Goal: Navigation & Orientation: Find specific page/section

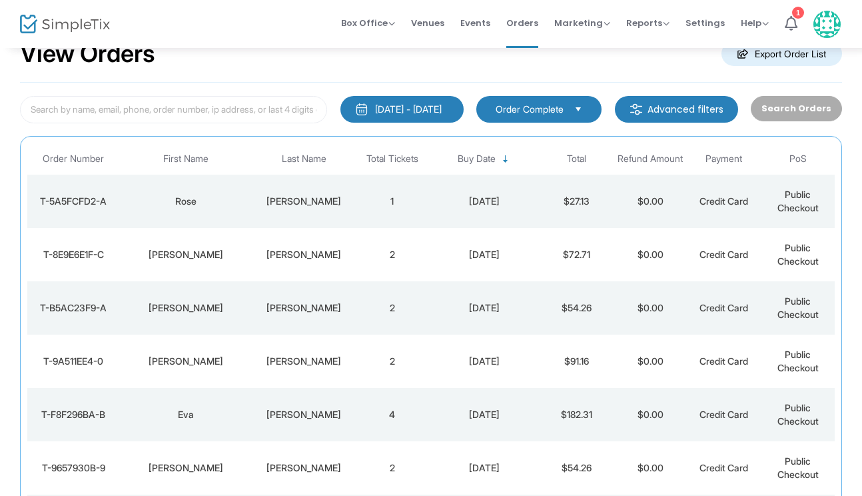
scroll to position [39, 0]
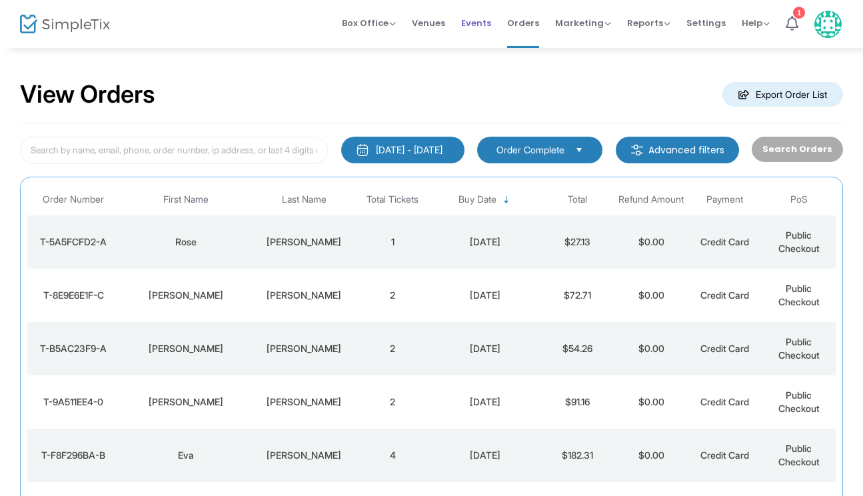
click at [484, 27] on span "Events" at bounding box center [476, 23] width 30 height 34
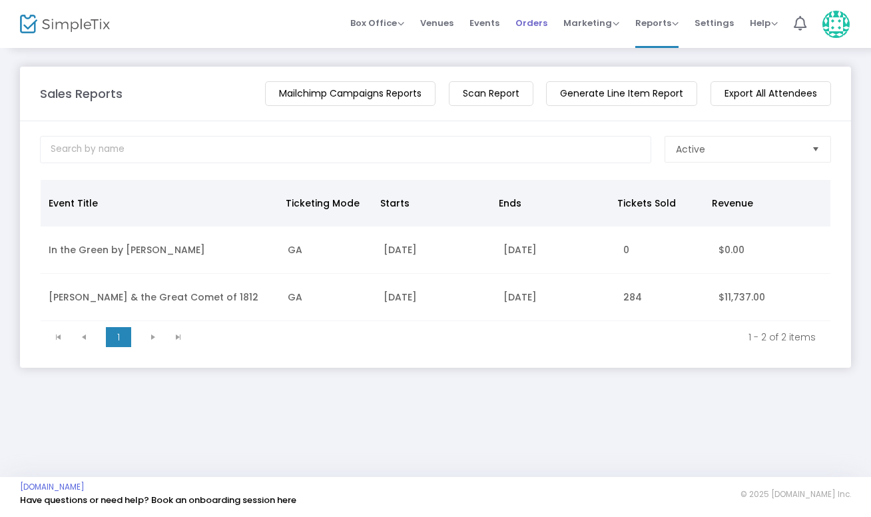
click at [538, 21] on span "Orders" at bounding box center [532, 23] width 32 height 34
